Goal: Information Seeking & Learning: Learn about a topic

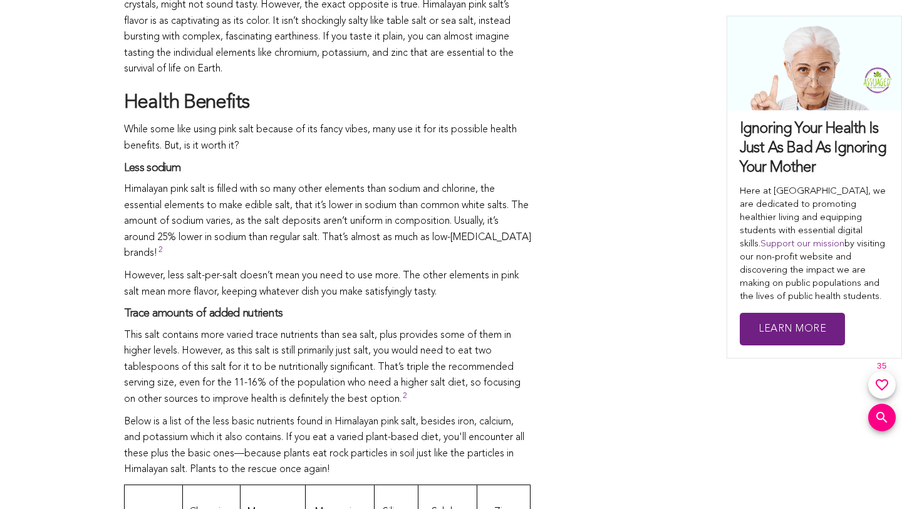
scroll to position [981, 0]
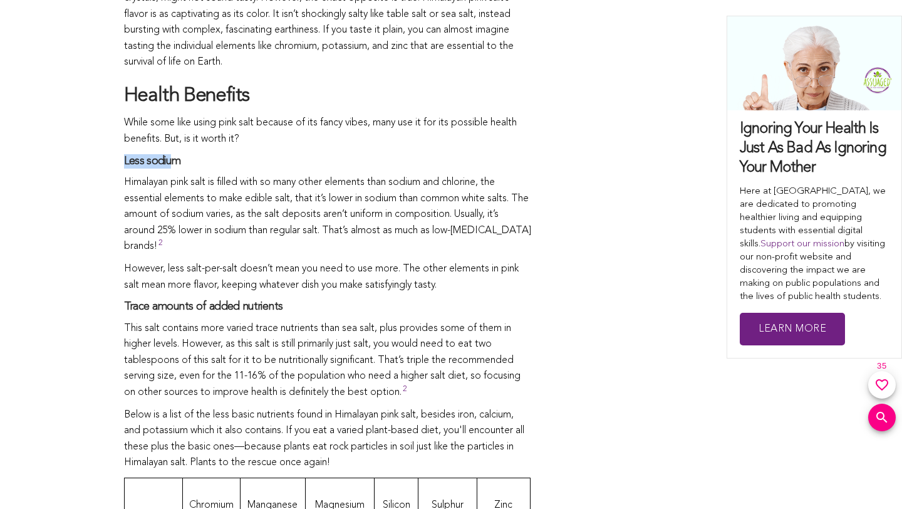
drag, startPoint x: 124, startPoint y: 160, endPoint x: 173, endPoint y: 161, distance: 48.9
click at [173, 161] on h4 "Less sodium" at bounding box center [327, 161] width 407 height 14
drag, startPoint x: 123, startPoint y: 307, endPoint x: 294, endPoint y: 316, distance: 171.3
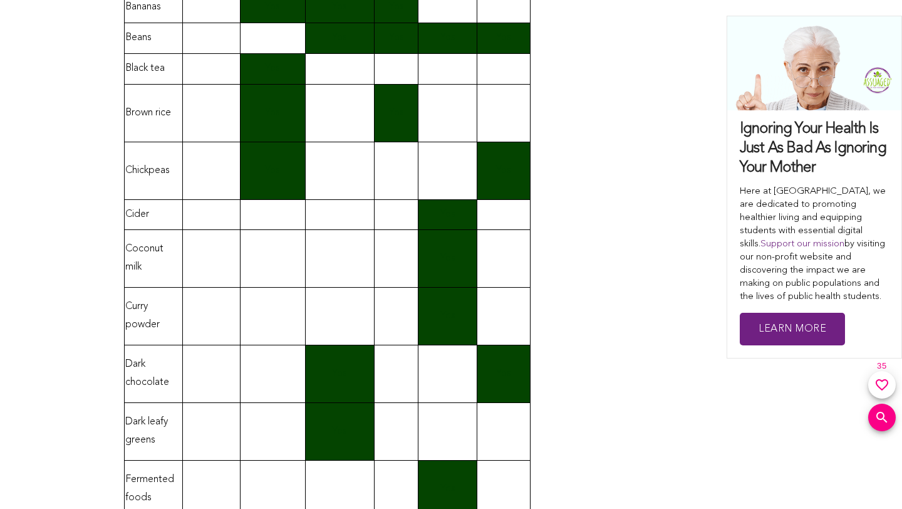
scroll to position [1645, 0]
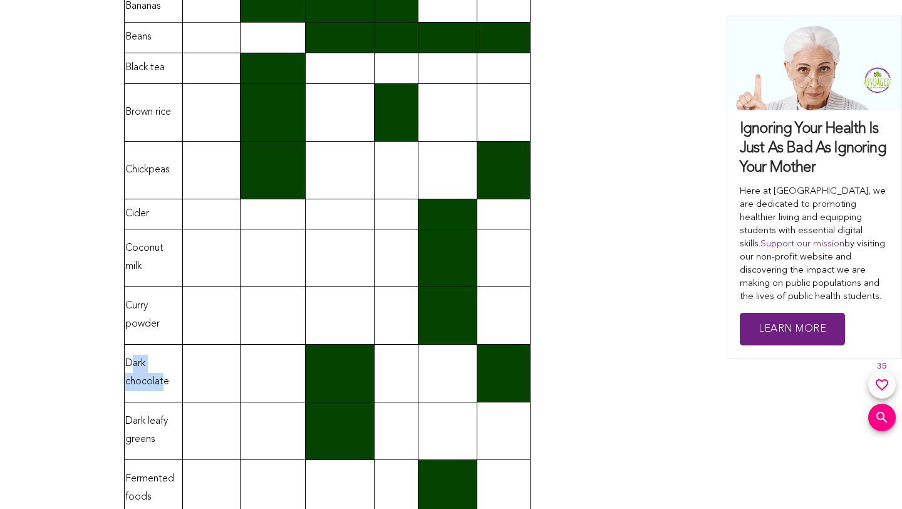
drag, startPoint x: 131, startPoint y: 360, endPoint x: 164, endPoint y: 379, distance: 38.2
click at [164, 379] on td "Dark chocolate" at bounding box center [154, 373] width 58 height 58
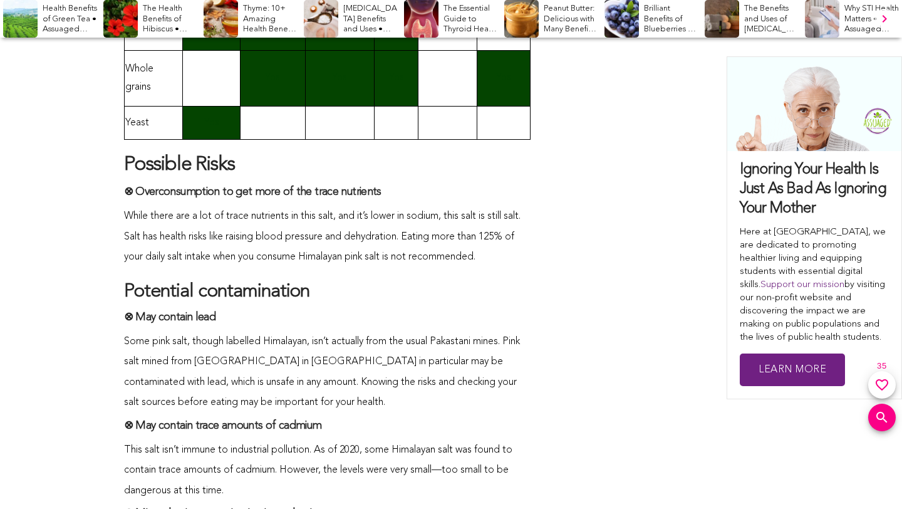
scroll to position [3473, 0]
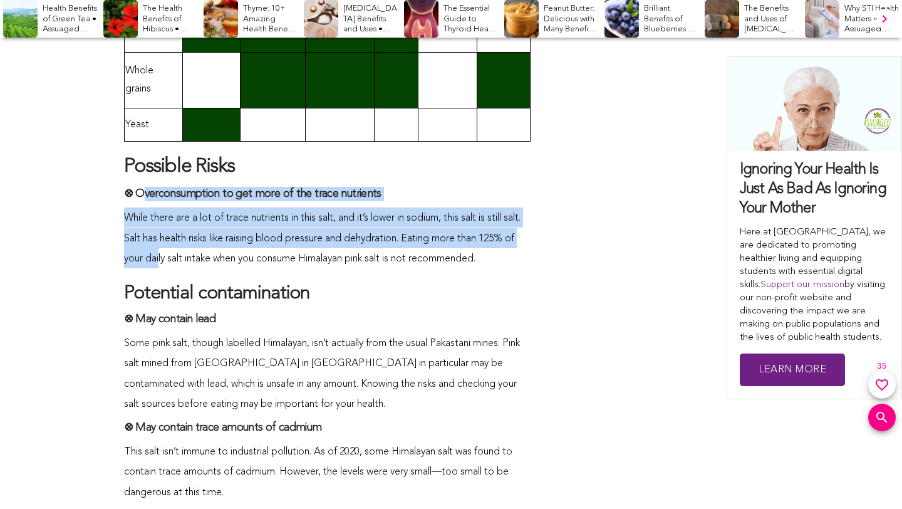
drag, startPoint x: 139, startPoint y: 195, endPoint x: 196, endPoint y: 256, distance: 83.4
click at [196, 256] on span "While there are a lot of trace nutrients in this salt, and it’s lower in sodium…" at bounding box center [322, 238] width 397 height 51
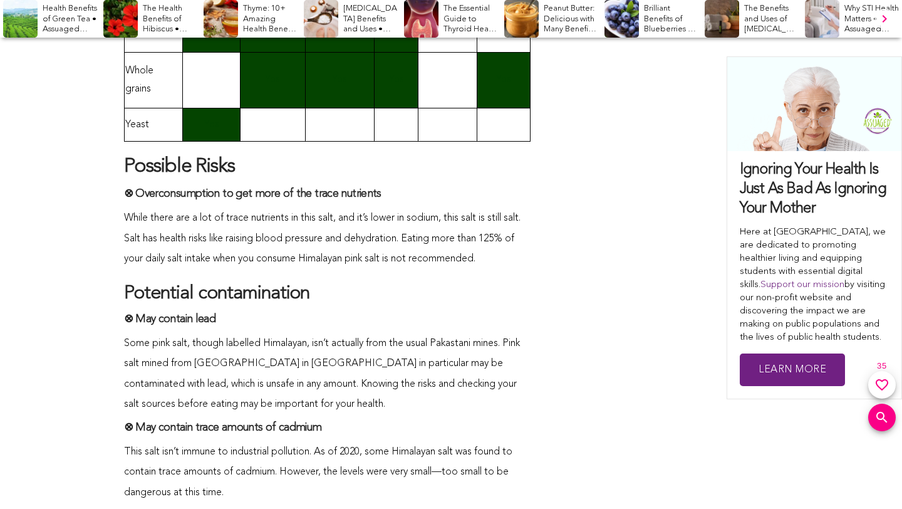
drag, startPoint x: 432, startPoint y: 238, endPoint x: 541, endPoint y: 258, distance: 111.0
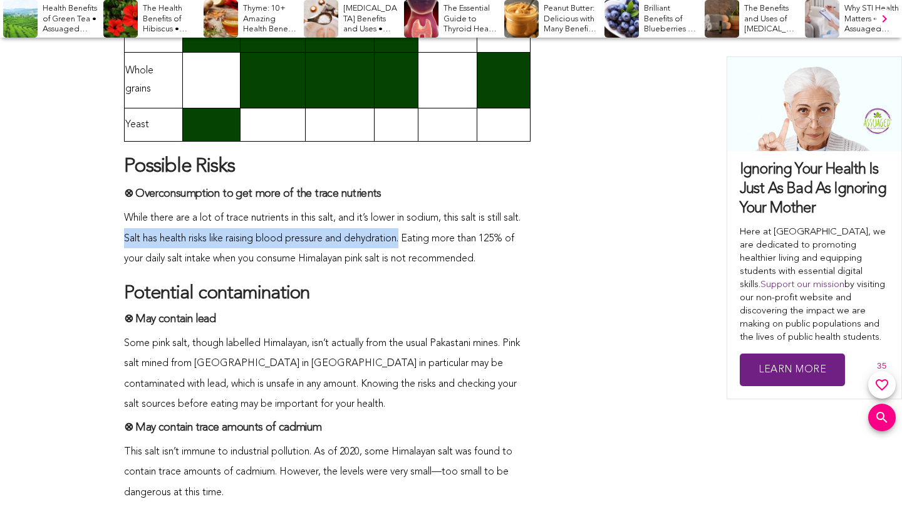
drag, startPoint x: 146, startPoint y: 236, endPoint x: 428, endPoint y: 235, distance: 282.0
click at [428, 235] on span "While there are a lot of trace nutrients in this salt, and it’s lower in sodium…" at bounding box center [322, 238] width 397 height 51
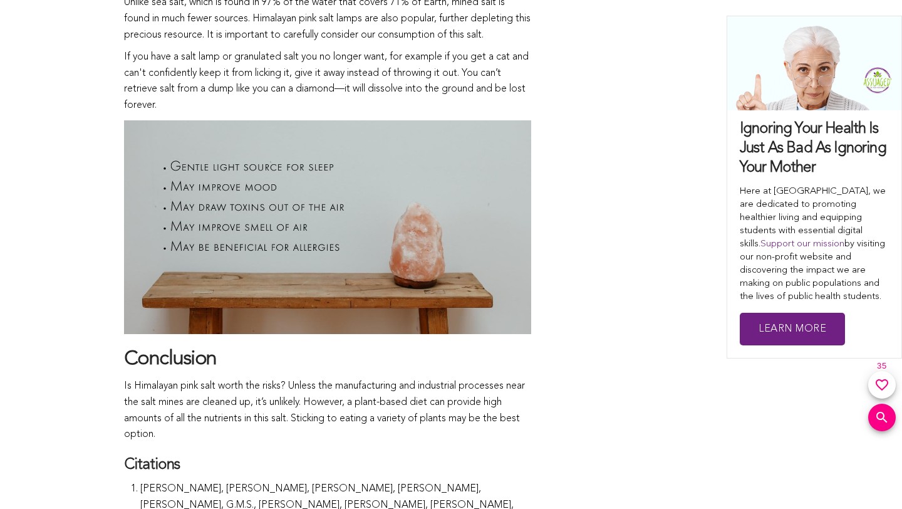
scroll to position [4237, 0]
